Goal: Contribute content

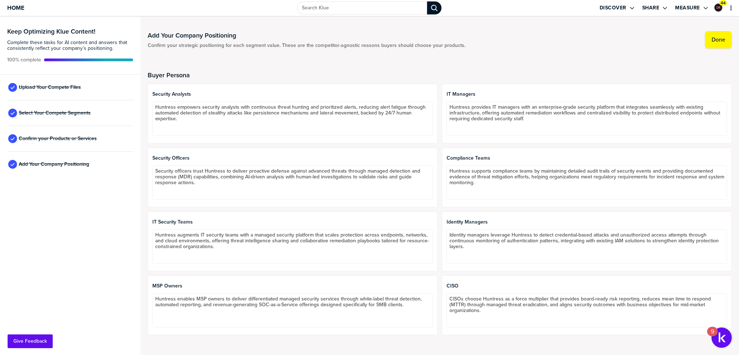
click at [102, 87] on div "Upload Your Compete Files" at bounding box center [70, 88] width 126 height 26
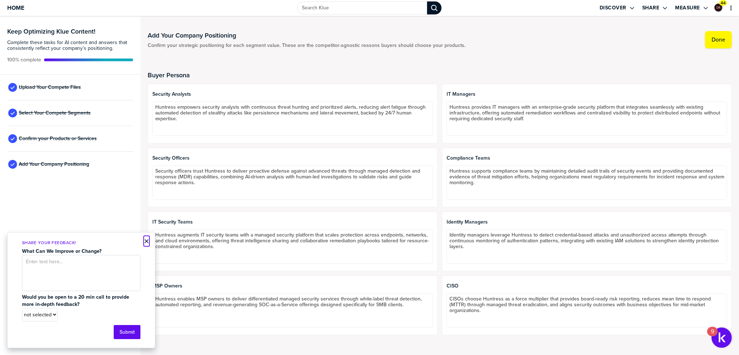
click at [146, 241] on button "×" at bounding box center [146, 241] width 5 height 9
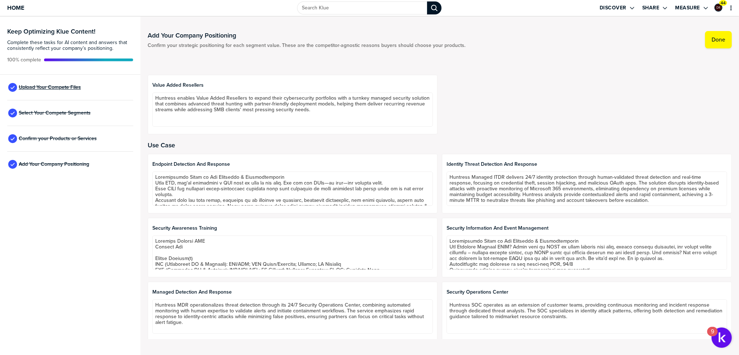
click at [68, 85] on span "Upload Your Compete Files" at bounding box center [50, 88] width 62 height 6
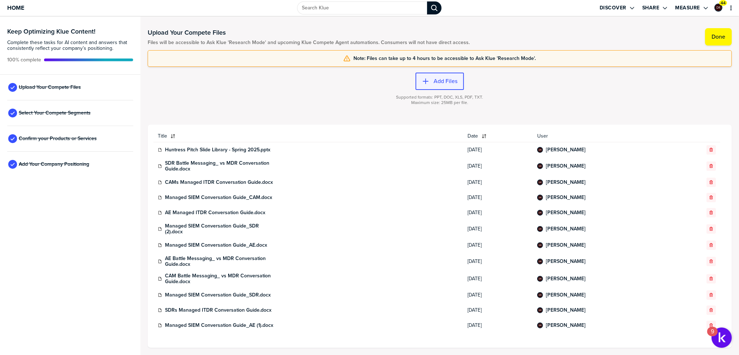
click at [436, 80] on label "Add Files" at bounding box center [446, 81] width 24 height 7
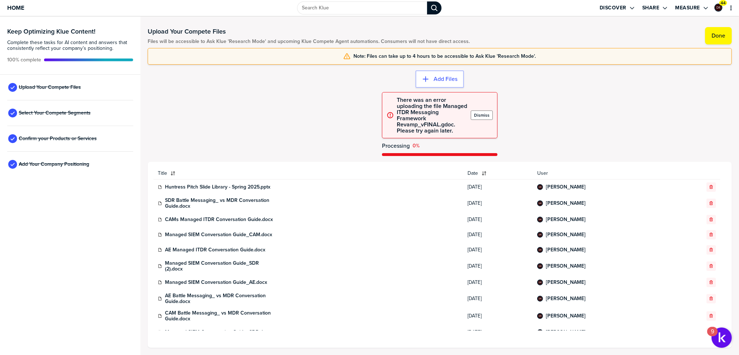
click at [481, 113] on label "Dismiss" at bounding box center [482, 115] width 16 height 6
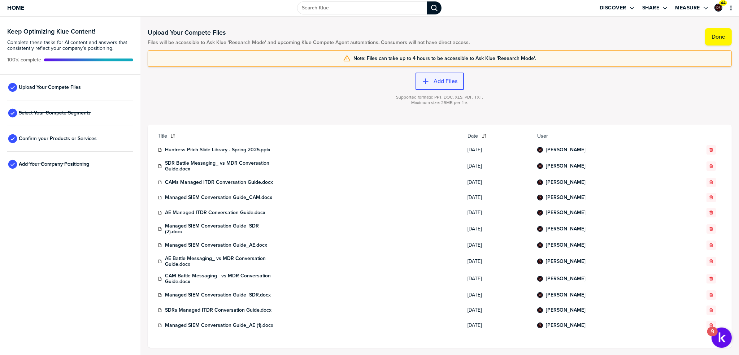
click at [446, 85] on button "Add Files" at bounding box center [440, 81] width 48 height 17
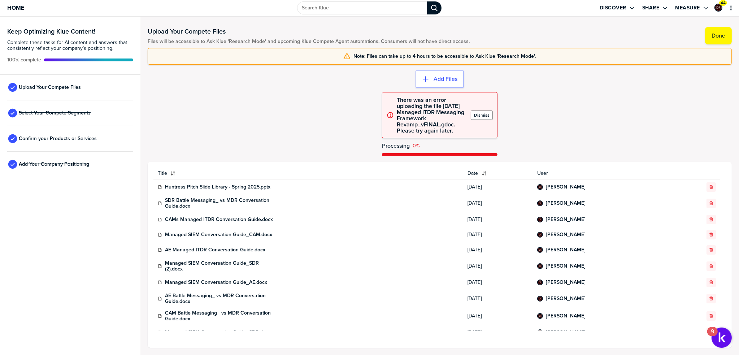
click at [483, 114] on label "Dismiss" at bounding box center [482, 115] width 16 height 6
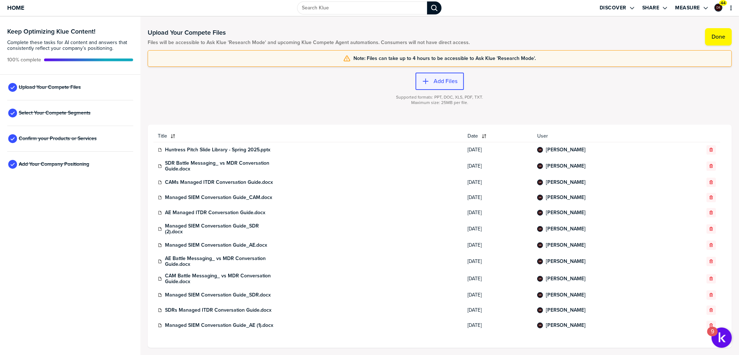
click at [438, 86] on button "Add Files" at bounding box center [440, 81] width 48 height 17
click at [442, 80] on label "Add Files" at bounding box center [446, 81] width 24 height 7
